Goal: Use online tool/utility: Utilize a website feature to perform a specific function

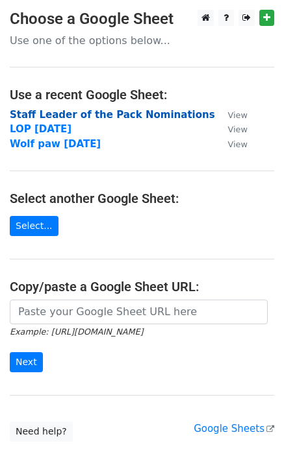
click at [34, 114] on strong "Staff Leader of the Pack Nominations" at bounding box center [112, 115] width 205 height 12
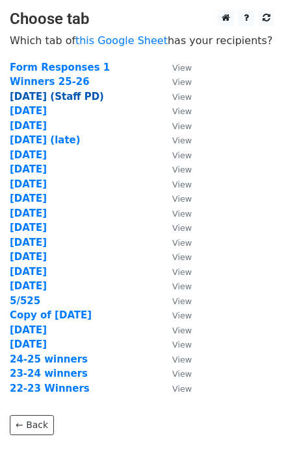
click at [37, 96] on strong "10/16/25 (Staff PD)" at bounding box center [57, 97] width 94 height 12
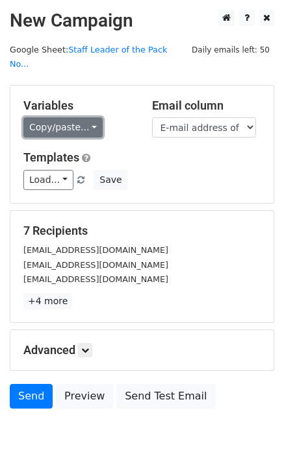
click at [72, 117] on link "Copy/paste..." at bounding box center [62, 127] width 79 height 20
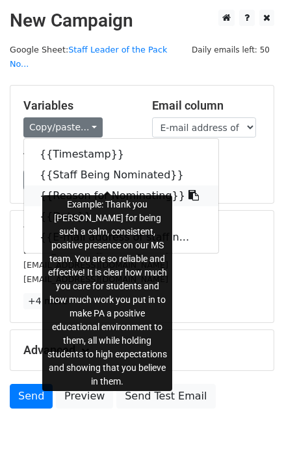
click at [188, 190] on icon at bounding box center [193, 195] width 10 height 10
